Goal: Information Seeking & Learning: Check status

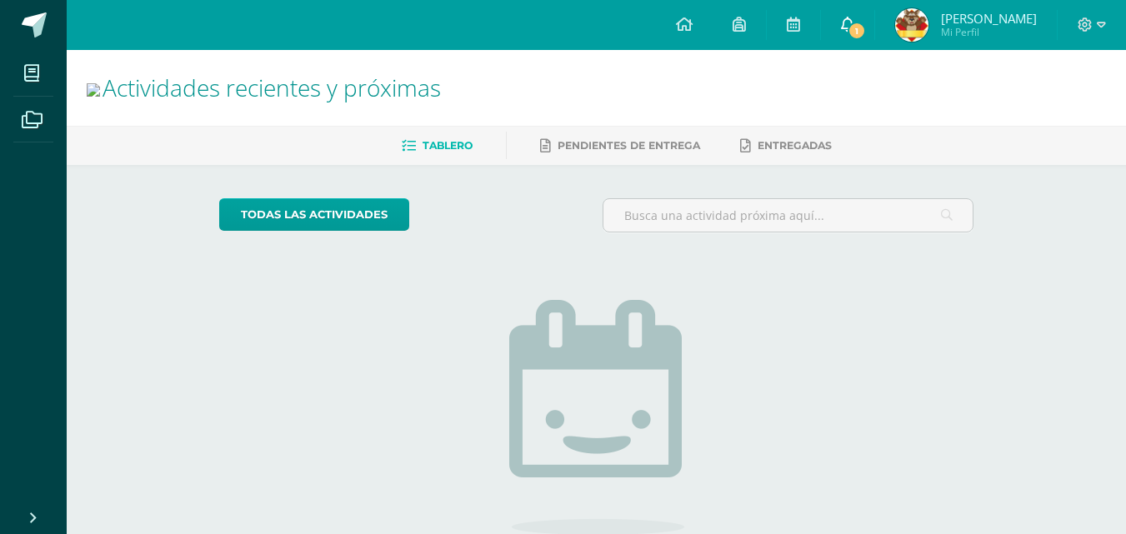
click at [865, 13] on link "1" at bounding box center [847, 25] width 53 height 50
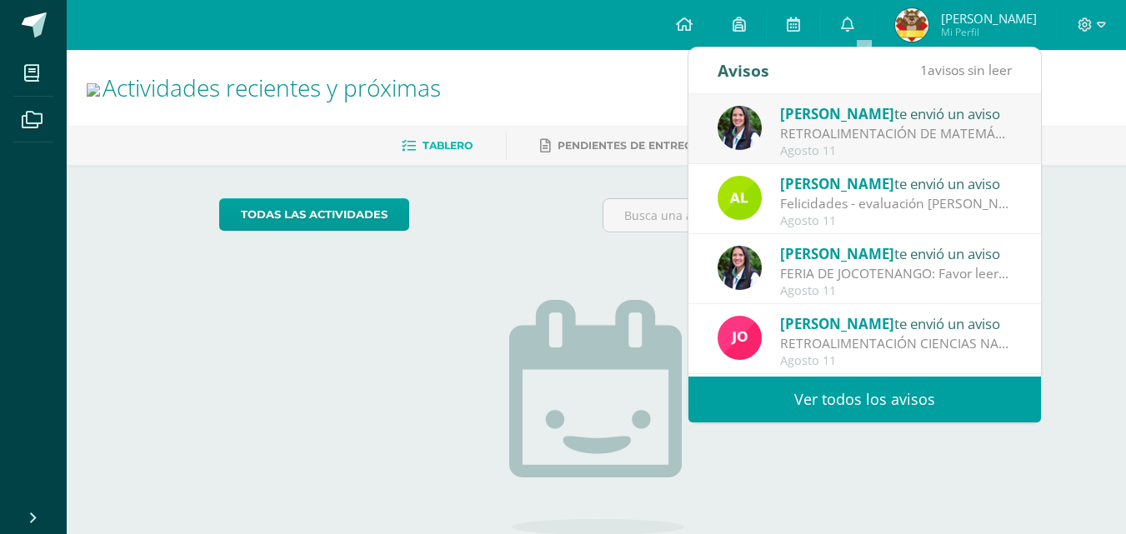
click at [882, 133] on div "RETROALIMENTACIÓN DE MATEMÁTICA: Estimada [PERSON_NAME], por este medio te info…" at bounding box center [896, 133] width 232 height 19
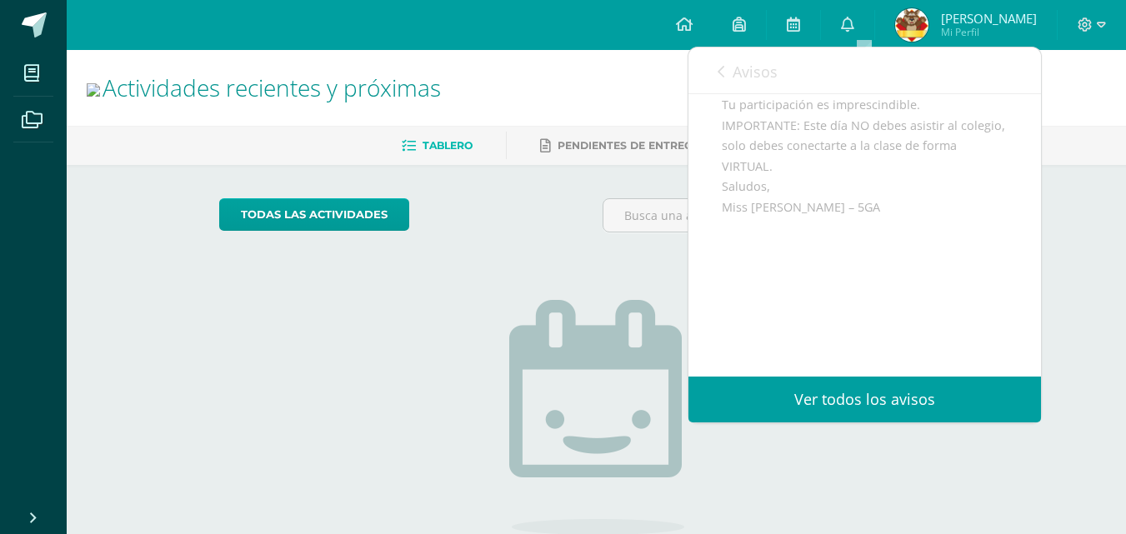
scroll to position [343, 0]
click at [735, 70] on span "Avisos" at bounding box center [755, 72] width 45 height 20
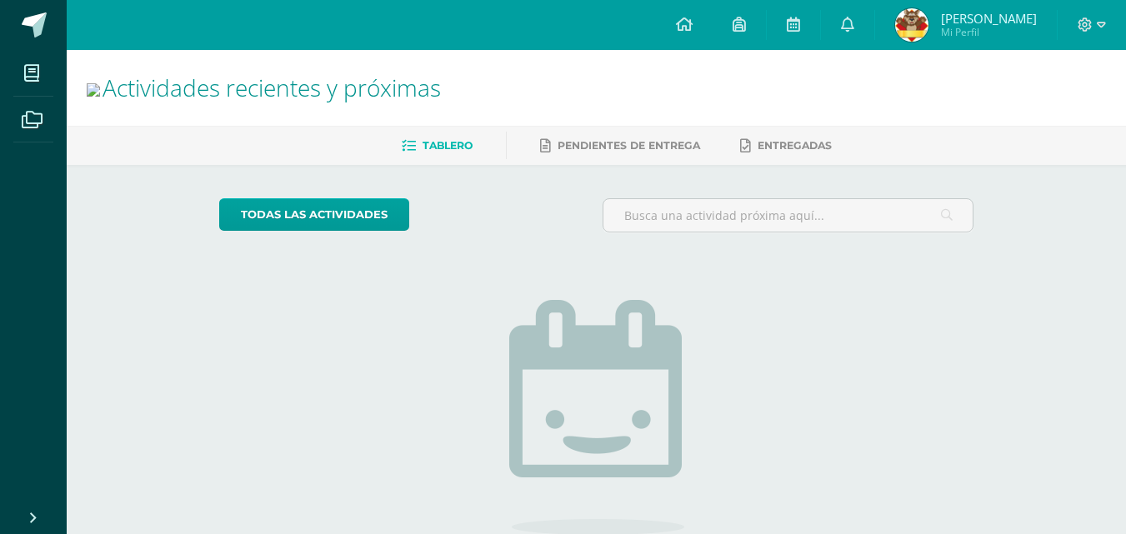
click at [993, 28] on span "Mi Perfil" at bounding box center [989, 32] width 96 height 14
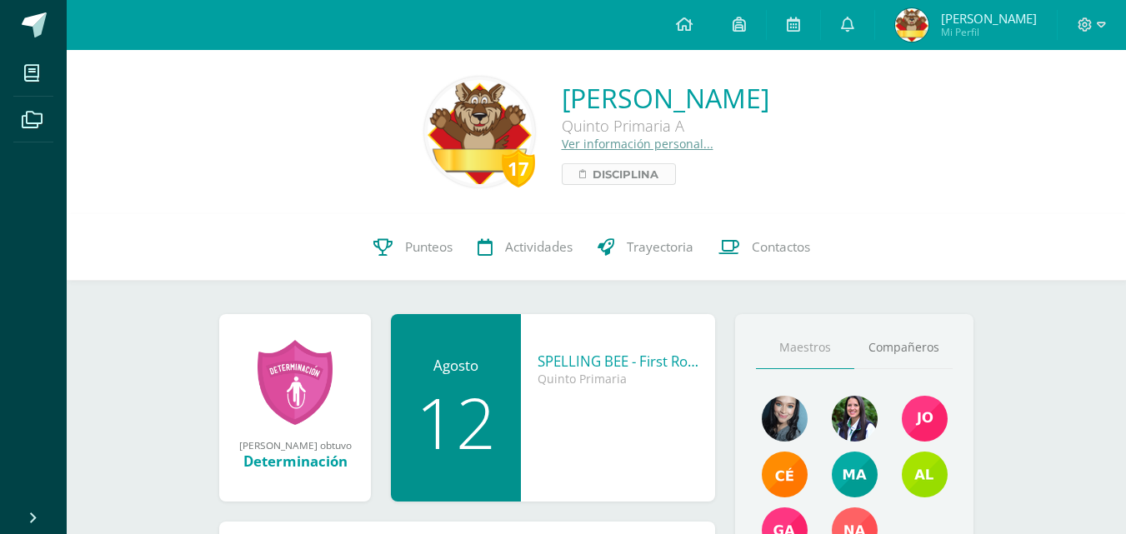
click at [593, 176] on span "Disciplina" at bounding box center [626, 174] width 66 height 20
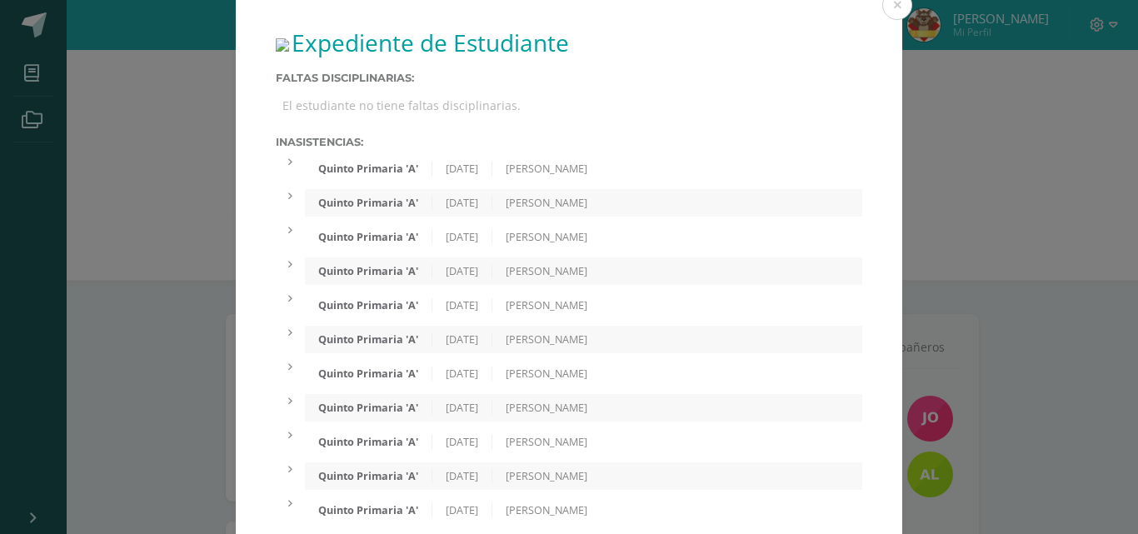
click at [578, 176] on div "[PERSON_NAME]" at bounding box center [547, 169] width 108 height 14
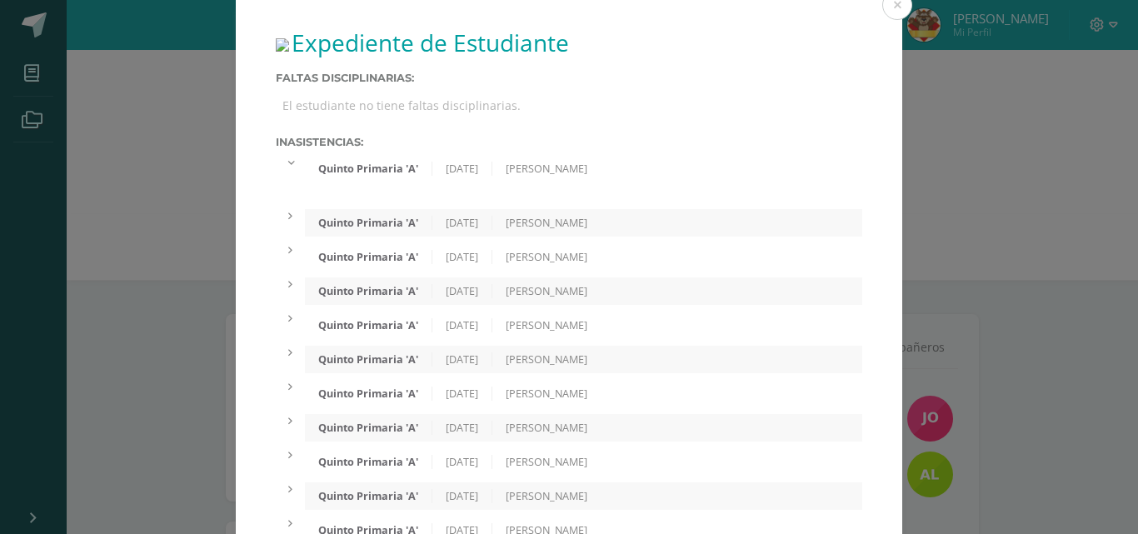
click at [578, 176] on div "[PERSON_NAME]" at bounding box center [547, 169] width 108 height 14
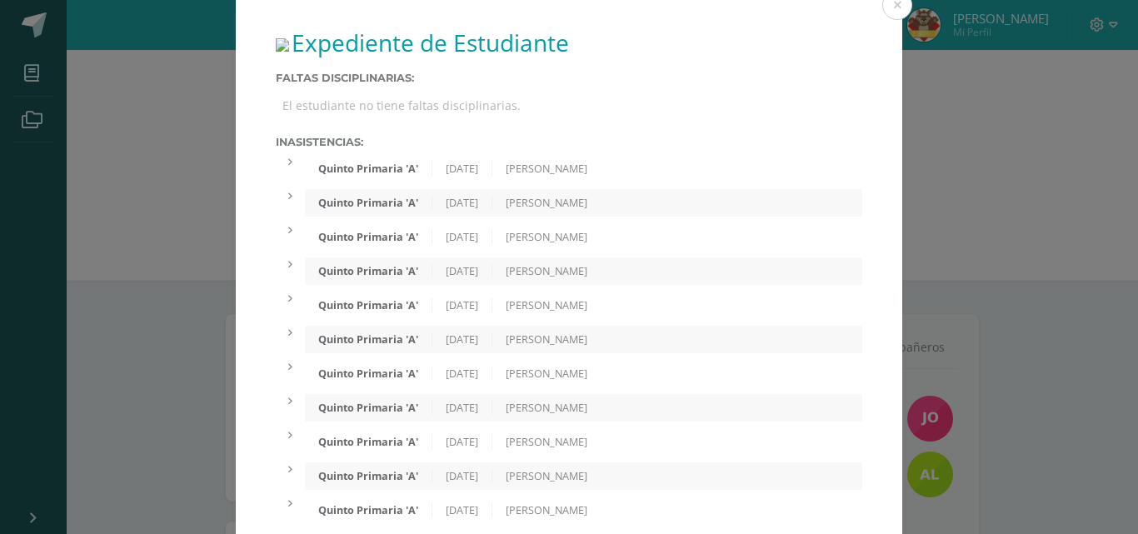
click at [578, 176] on div "[PERSON_NAME]" at bounding box center [547, 169] width 108 height 14
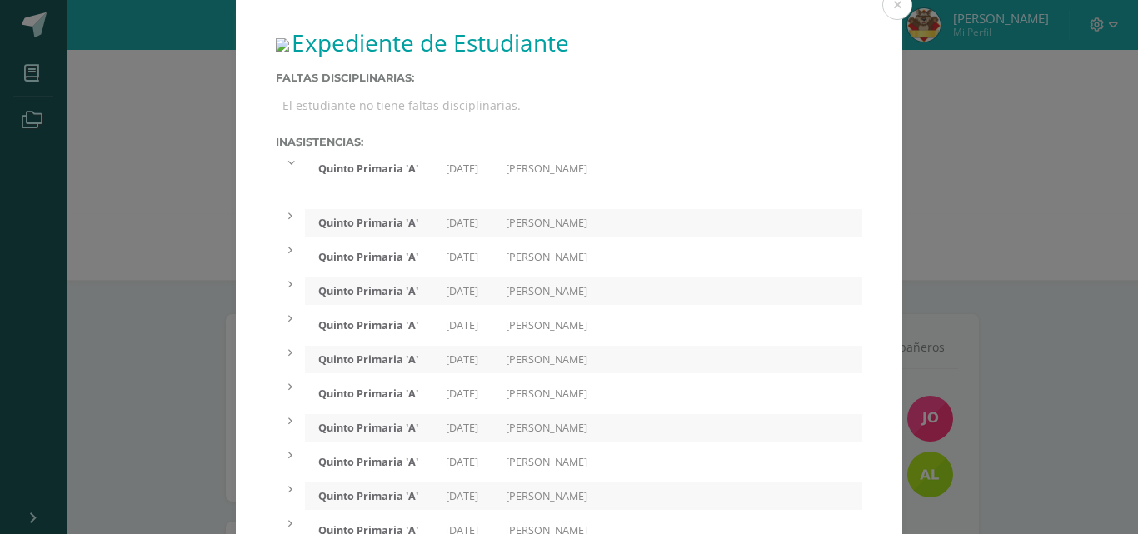
click at [578, 176] on div "[PERSON_NAME]" at bounding box center [547, 169] width 108 height 14
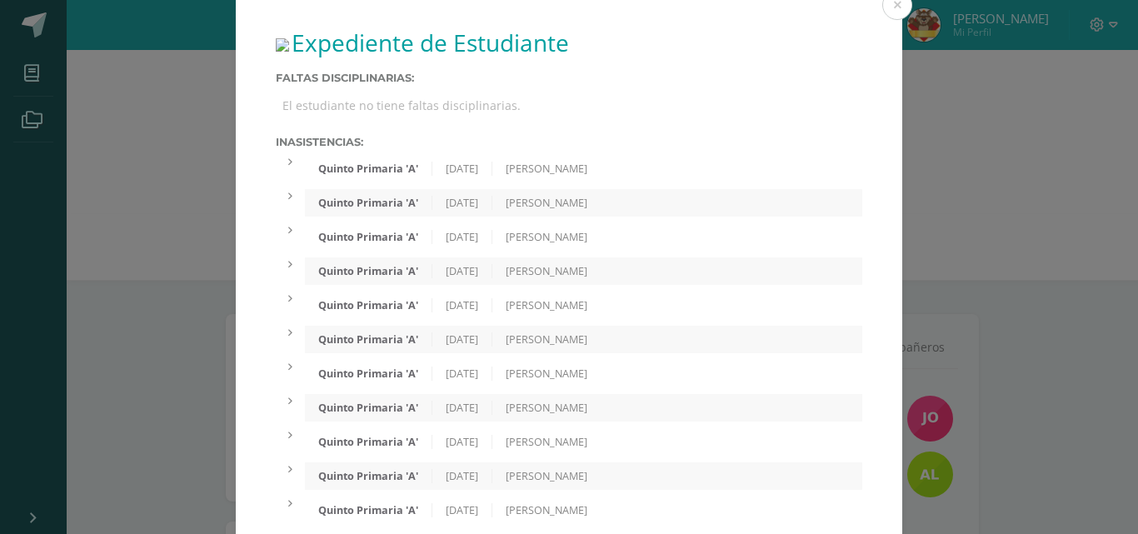
click at [601, 176] on div "[PERSON_NAME]" at bounding box center [547, 169] width 108 height 14
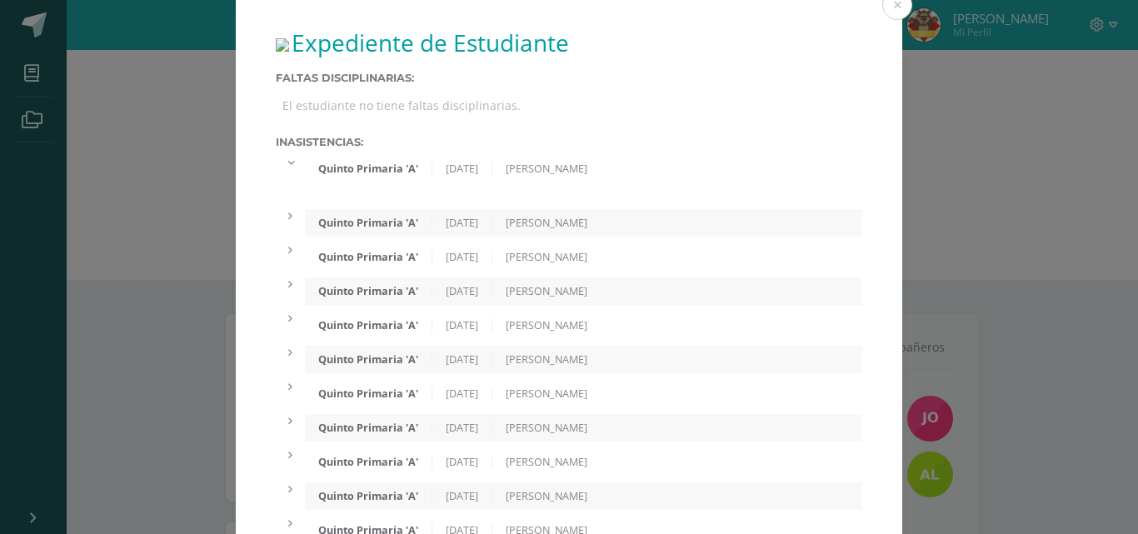
click at [601, 176] on div "[PERSON_NAME]" at bounding box center [547, 169] width 108 height 14
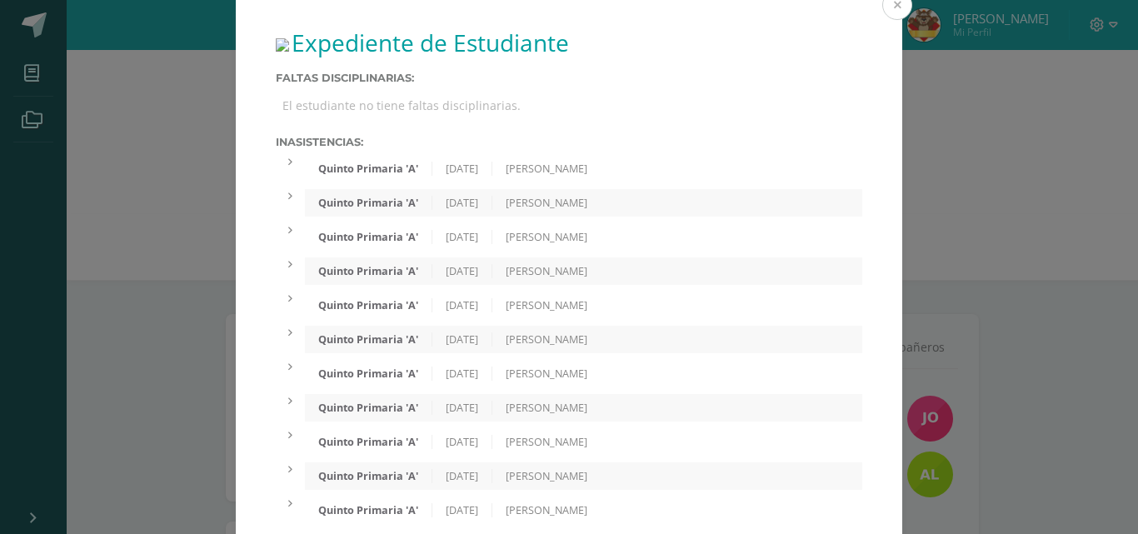
click at [893, 10] on button at bounding box center [898, 5] width 30 height 30
